Goal: Find specific page/section: Find specific page/section

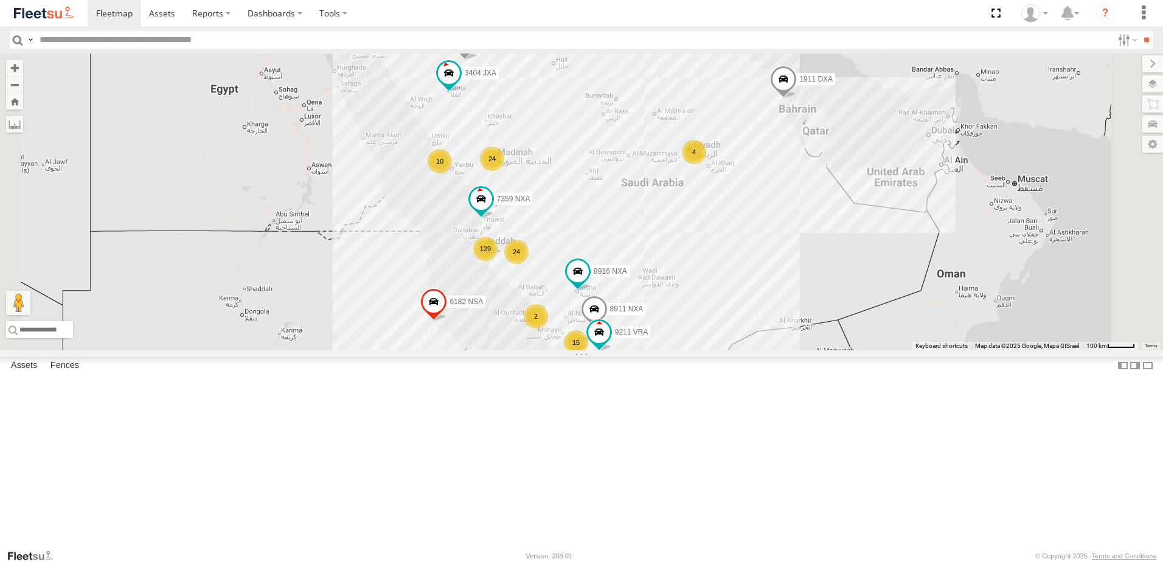
click at [147, 35] on input "text" at bounding box center [574, 40] width 1078 height 18
paste input "********"
type input "********"
click at [1140, 41] on input "**" at bounding box center [1147, 40] width 14 height 18
